Goal: Task Accomplishment & Management: Manage account settings

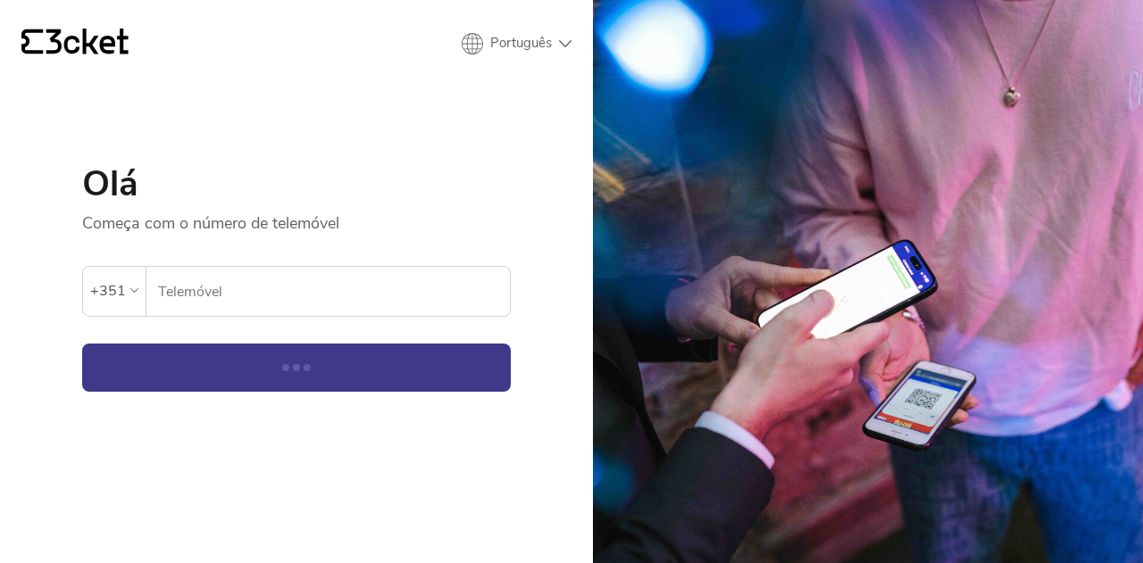
click at [202, 303] on input "Telemóvel" at bounding box center [333, 291] width 353 height 49
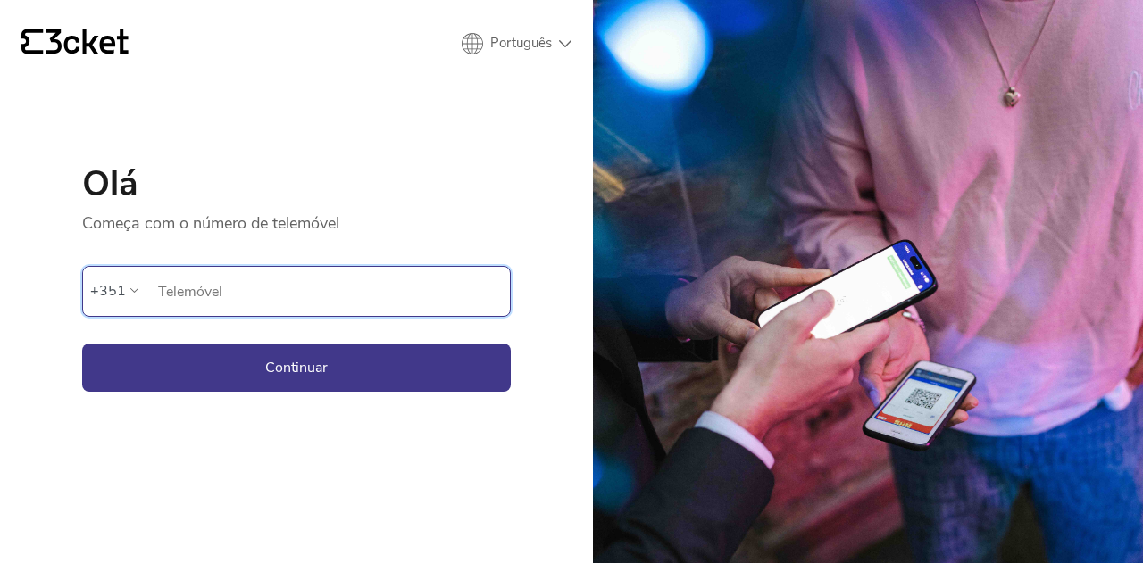
type input "919602044"
click at [309, 366] on button "Continuar" at bounding box center [296, 368] width 429 height 48
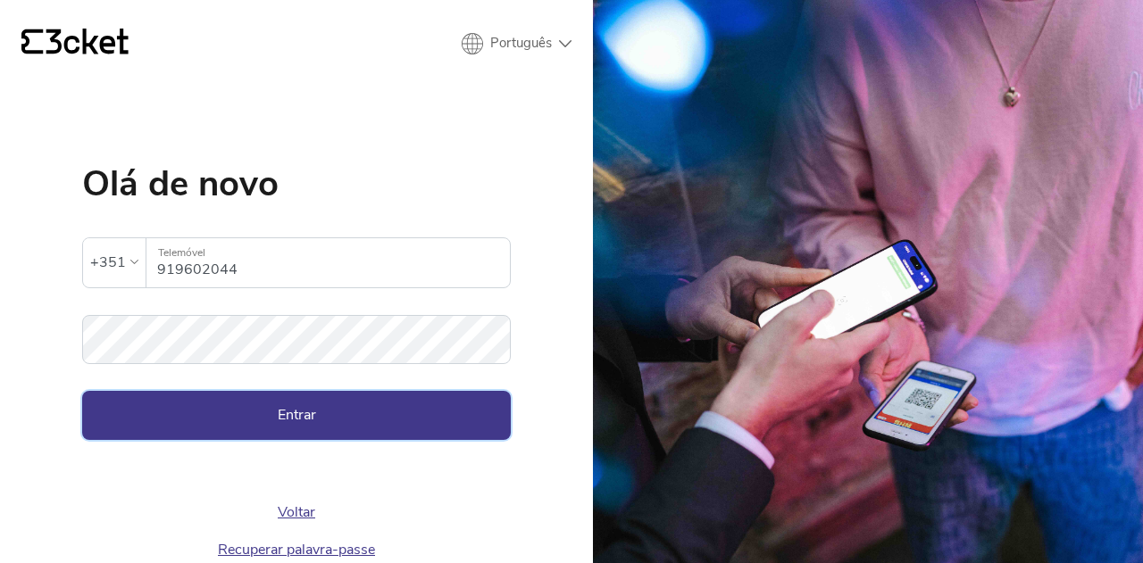
click at [453, 417] on button "Entrar" at bounding box center [296, 415] width 429 height 48
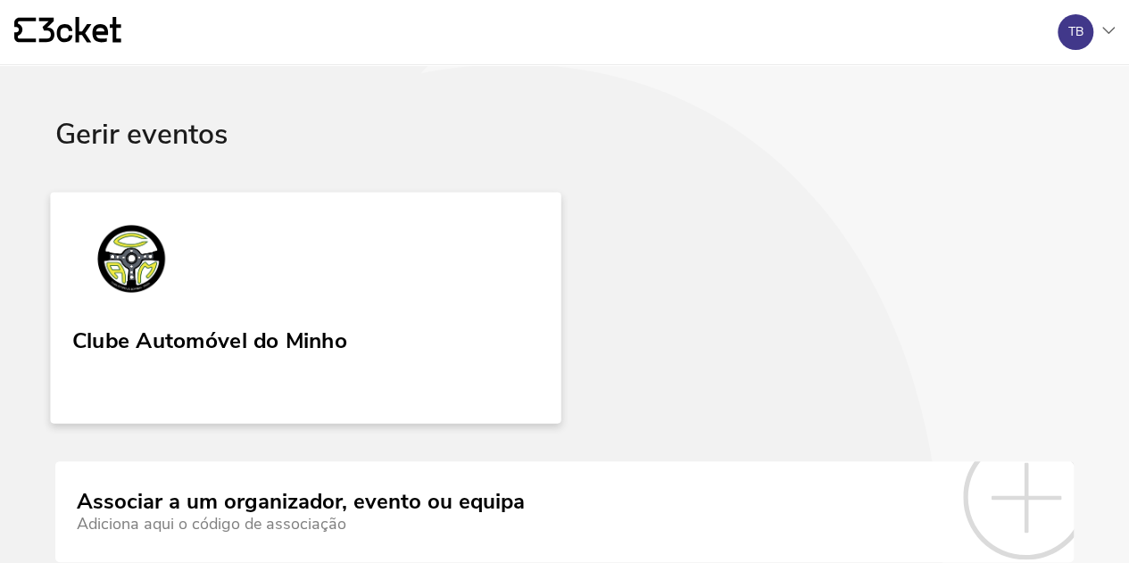
click at [169, 299] on img at bounding box center [131, 262] width 119 height 82
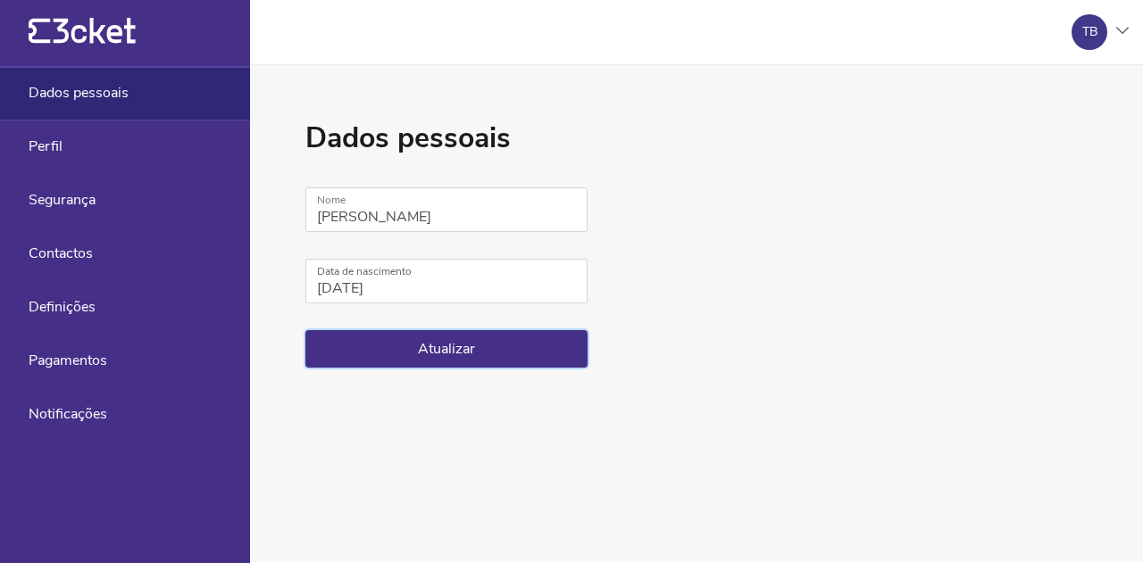
click at [470, 335] on button "Atualizar" at bounding box center [446, 348] width 282 height 37
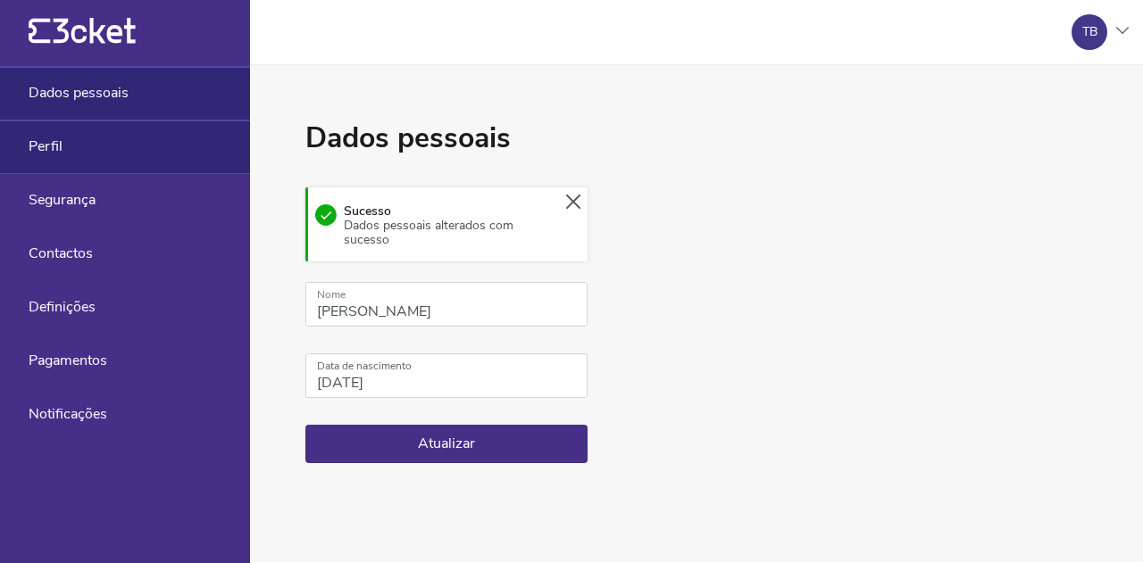
click at [116, 151] on div "Perfil" at bounding box center [125, 148] width 250 height 54
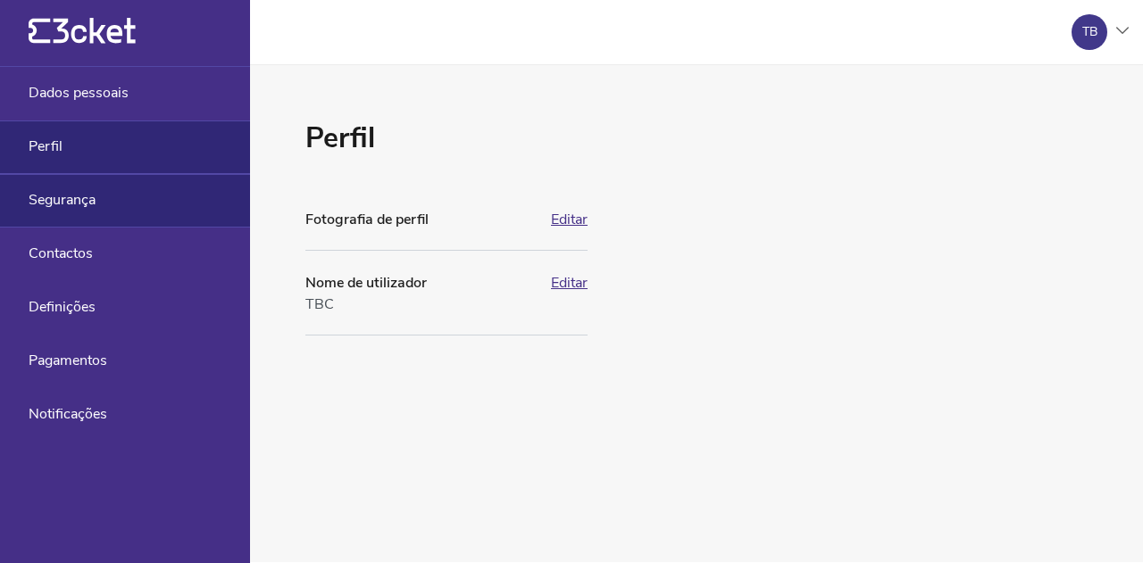
click at [96, 215] on div "Segurança" at bounding box center [125, 201] width 250 height 54
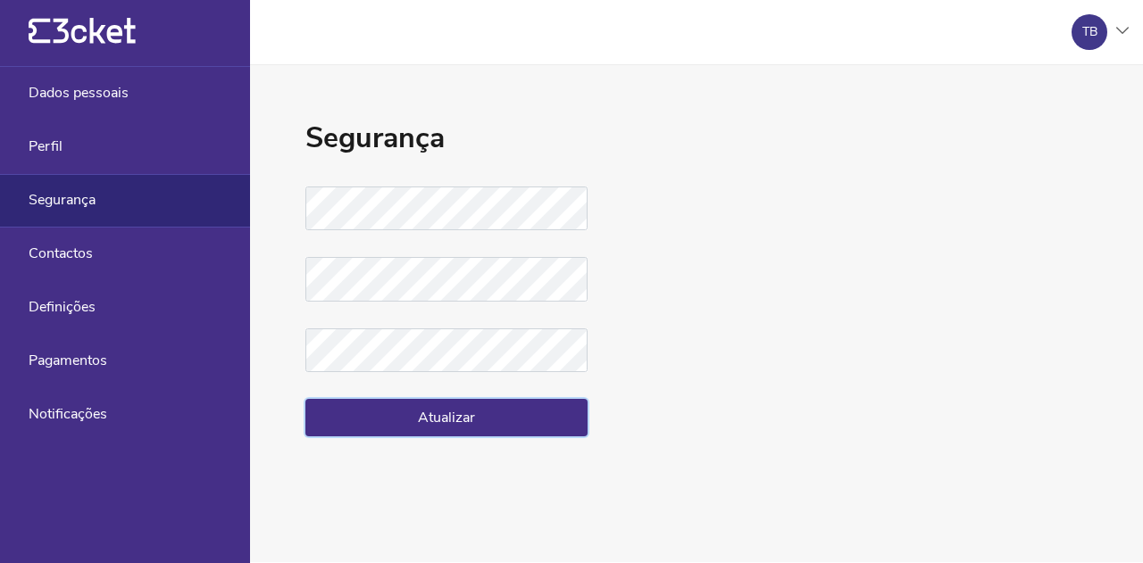
click at [391, 420] on button "Atualizar" at bounding box center [446, 417] width 282 height 37
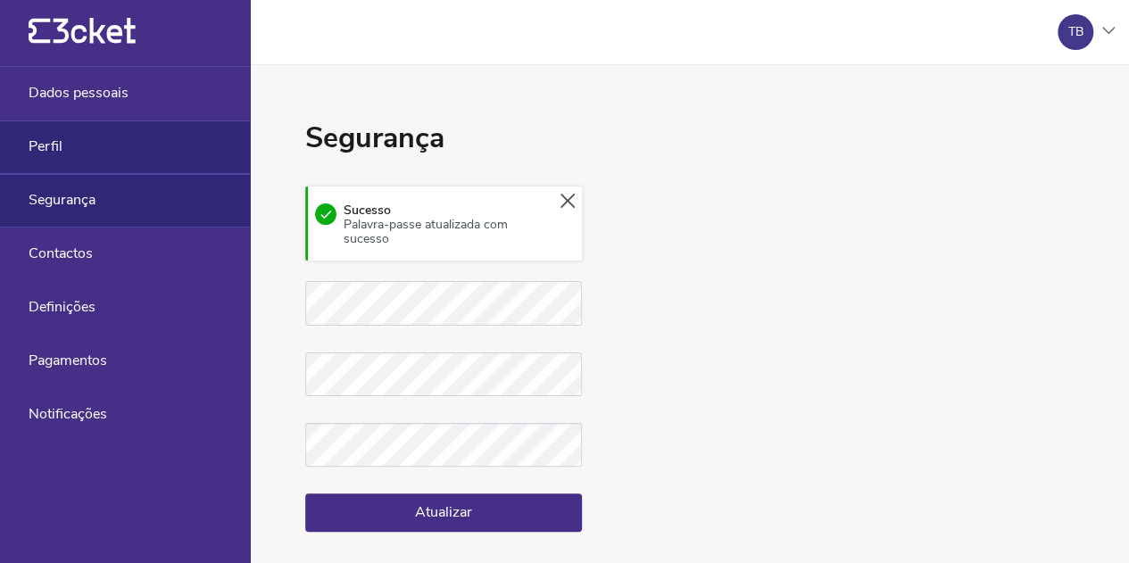
click at [41, 149] on span "Perfil" at bounding box center [46, 146] width 34 height 16
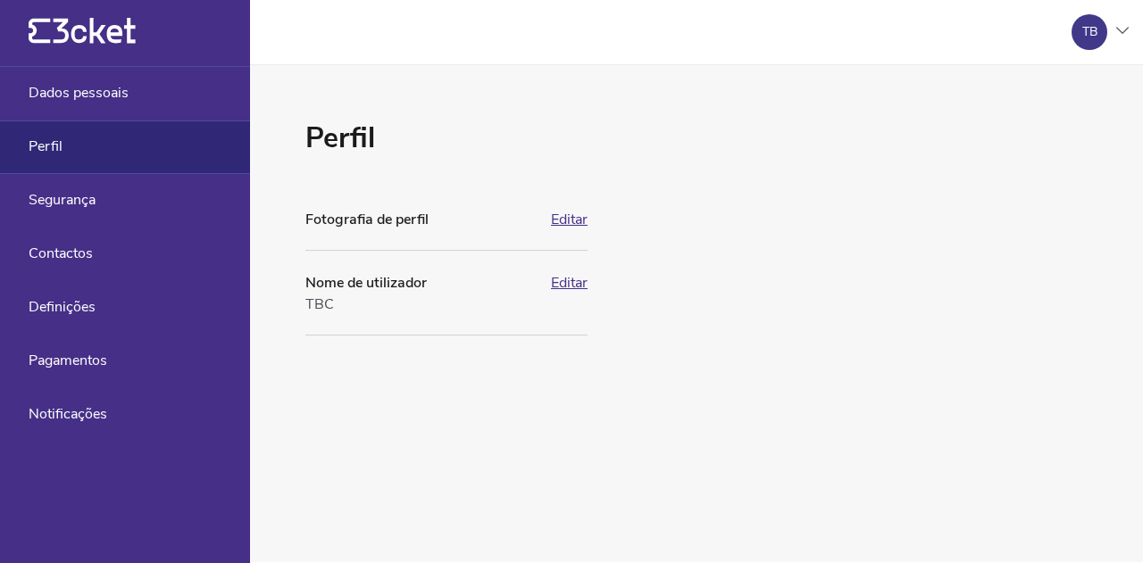
click at [55, 22] on icon "{' '}" at bounding box center [82, 31] width 107 height 27
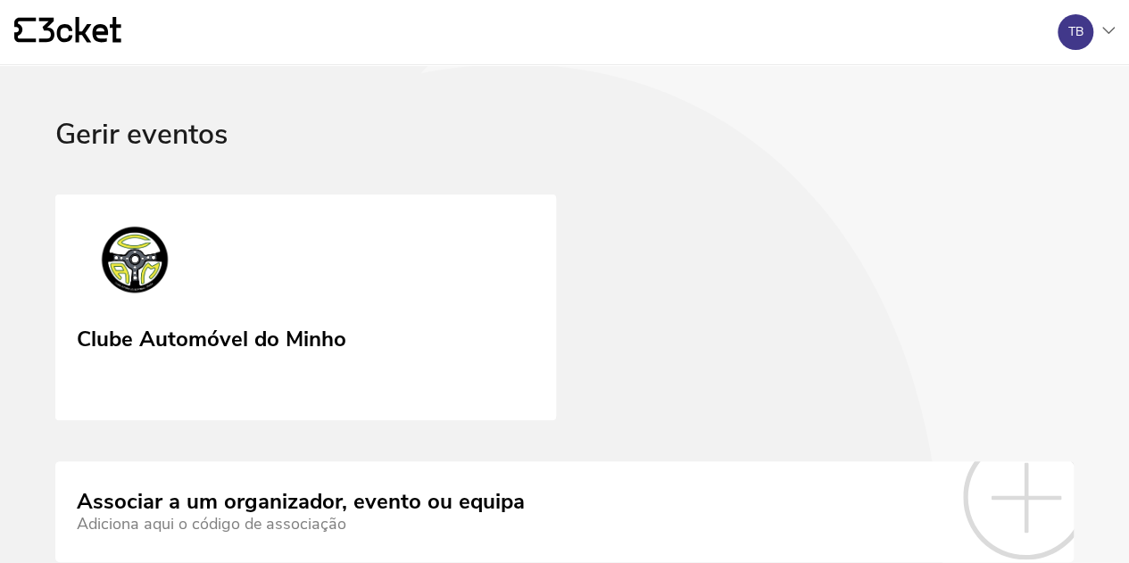
click at [65, 24] on icon "{' '}" at bounding box center [67, 30] width 107 height 27
click at [67, 32] on icon "{' '}" at bounding box center [67, 30] width 107 height 27
click at [77, 31] on icon at bounding box center [80, 30] width 82 height 26
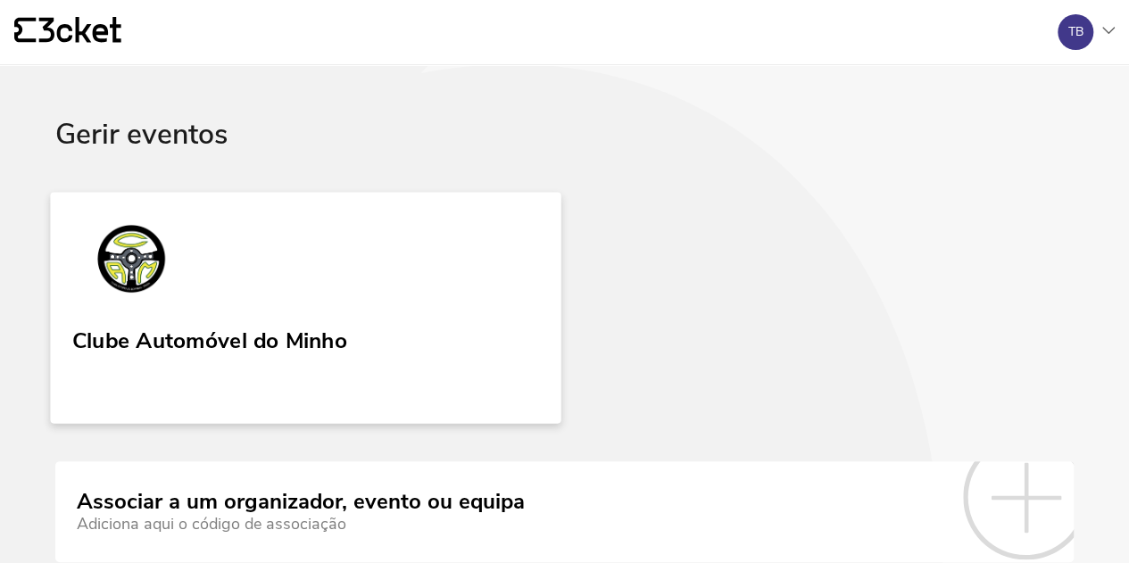
click at [181, 317] on link "Clube Automóvel do Minho" at bounding box center [305, 307] width 511 height 231
